Goal: Task Accomplishment & Management: Manage account settings

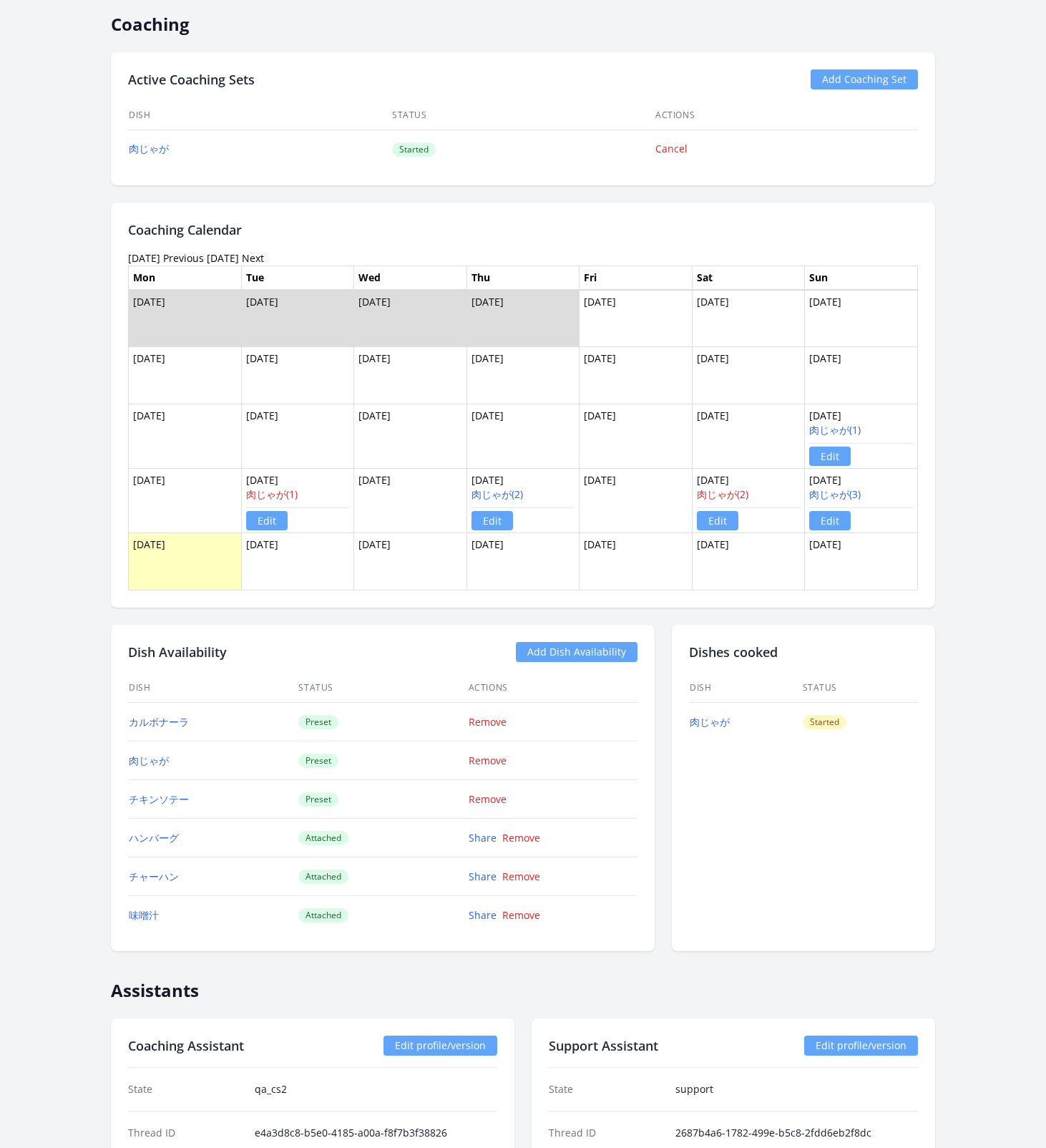
scroll to position [639, 0]
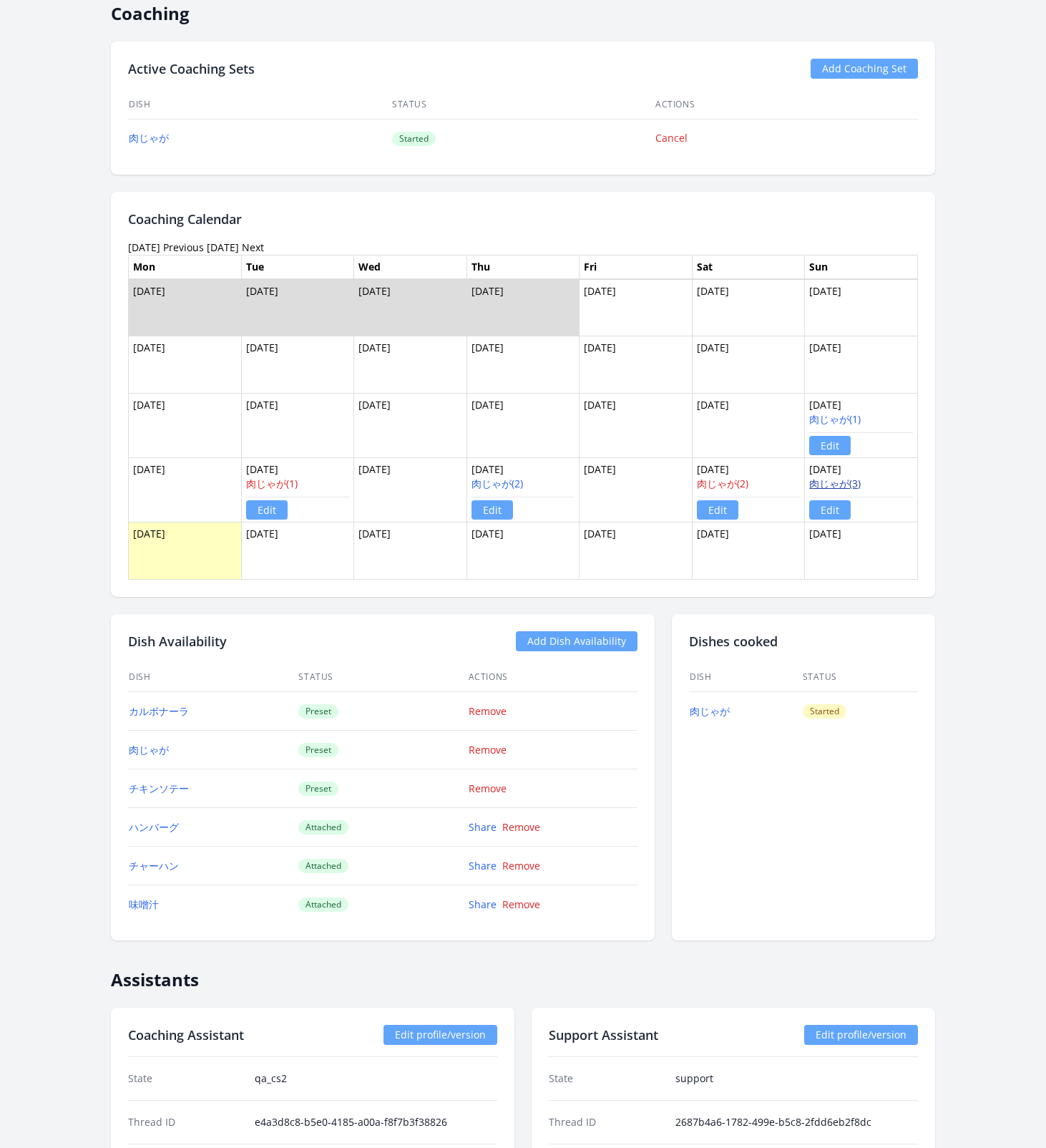
click at [823, 485] on link "肉じゃが(3)" at bounding box center [835, 483] width 51 height 14
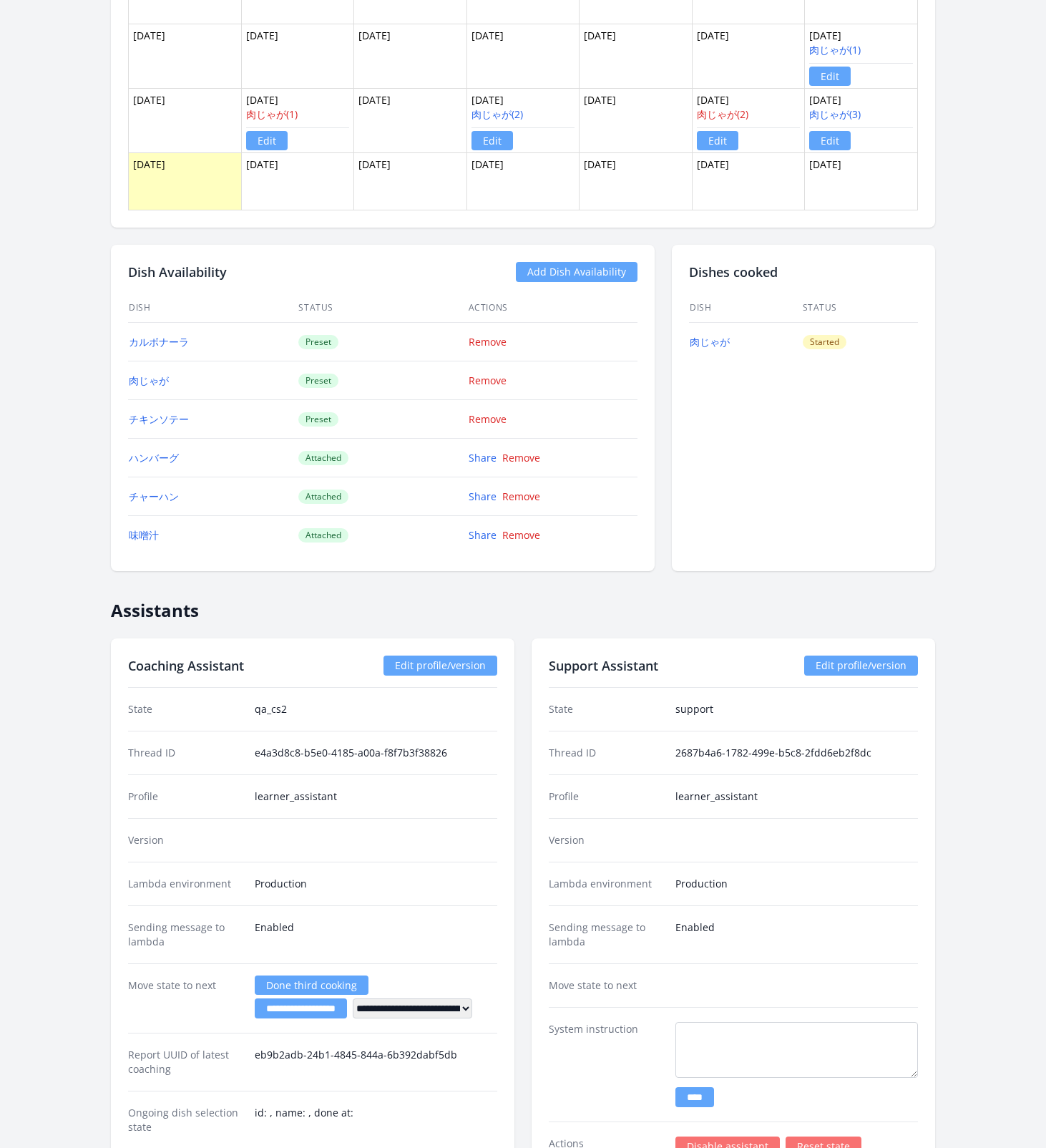
scroll to position [568, 0]
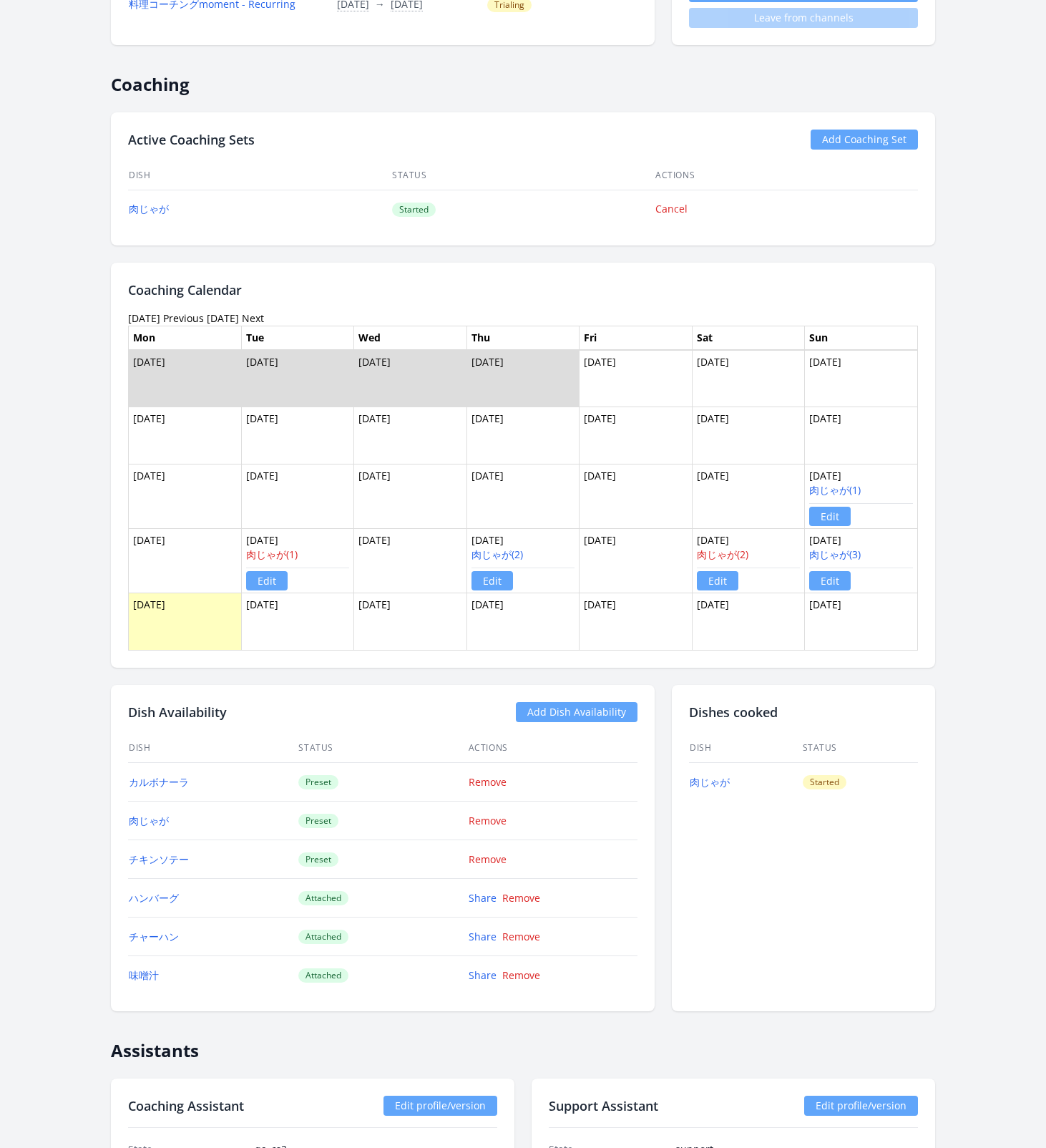
click at [834, 583] on link "Edit" at bounding box center [830, 580] width 41 height 20
